Goal: Find specific page/section: Find specific page/section

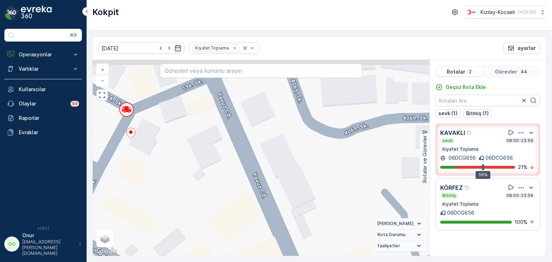
drag, startPoint x: 271, startPoint y: 109, endPoint x: 259, endPoint y: 279, distance: 170.0
click at [259, 262] on html "⌘B Operasyonlar Rapor - Kızılay Planlama Rotalar & Görevler Kokpit Ayarlar Varl…" at bounding box center [276, 131] width 552 height 262
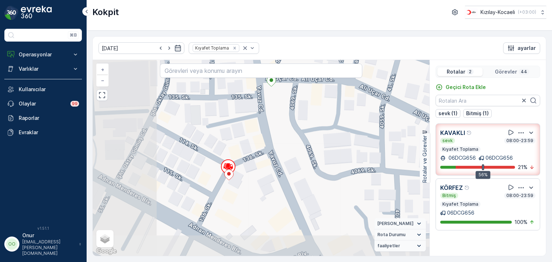
drag, startPoint x: 196, startPoint y: 207, endPoint x: 256, endPoint y: 166, distance: 72.9
click at [256, 166] on div "+ − Uydu Yol haritası Arazi Karışık Leaflet Klavye kısayolları Harita Verileri …" at bounding box center [261, 158] width 337 height 196
